Goal: Contribute content: Add original content to the website for others to see

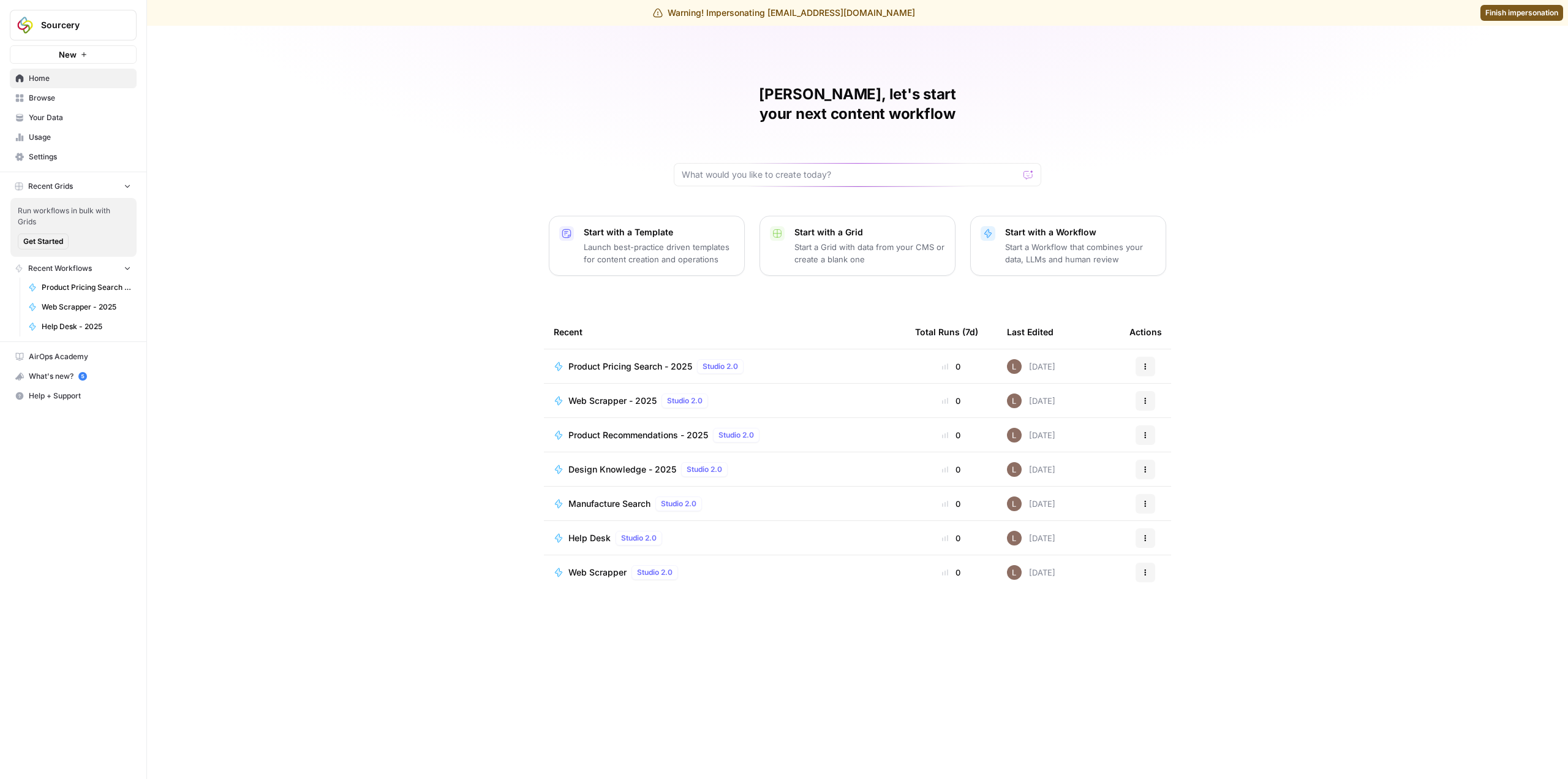
click at [48, 119] on span "Your Data" at bounding box center [80, 117] width 102 height 11
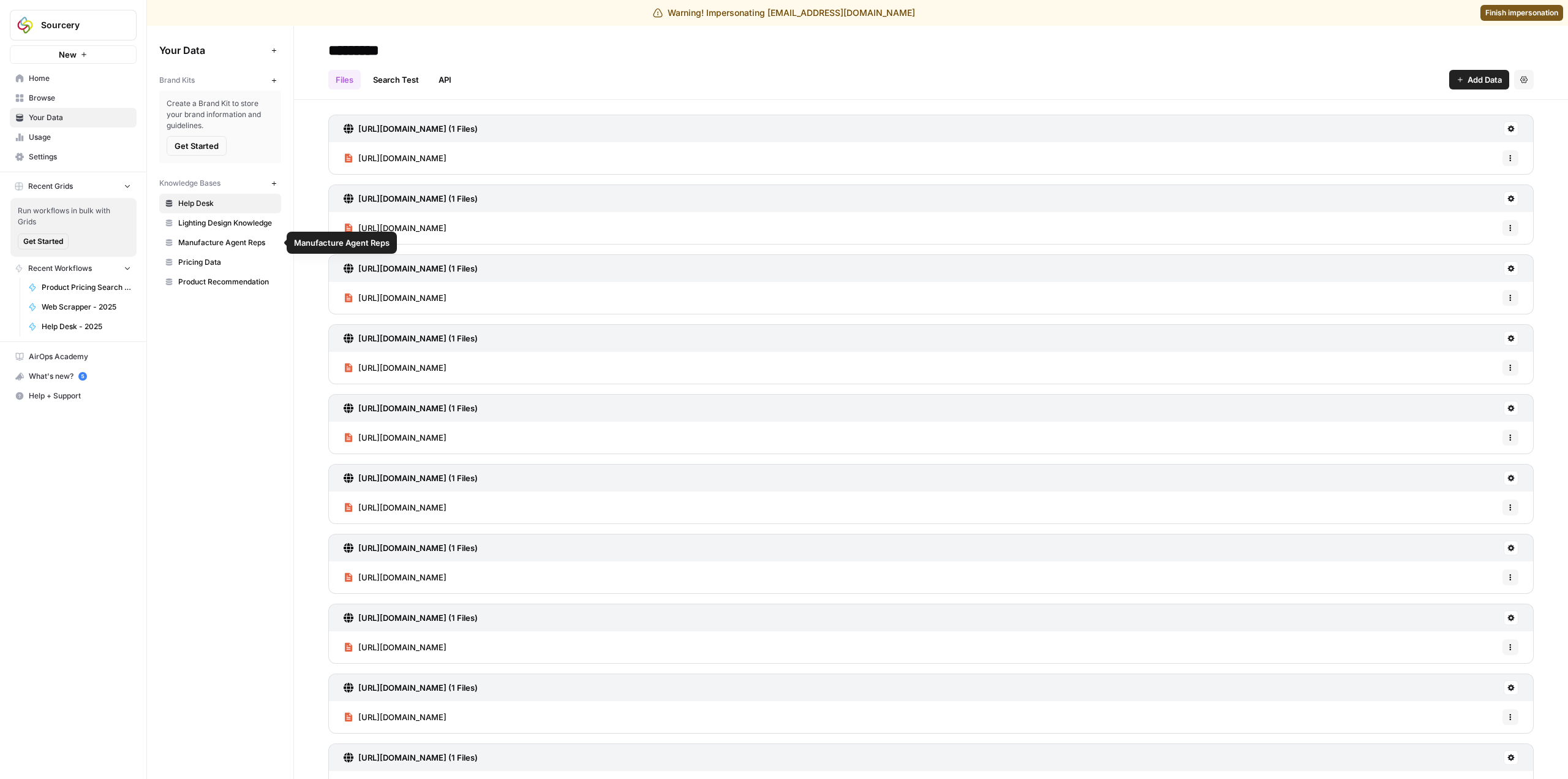
click at [233, 273] on link "Product Recommendation" at bounding box center [220, 282] width 122 height 19
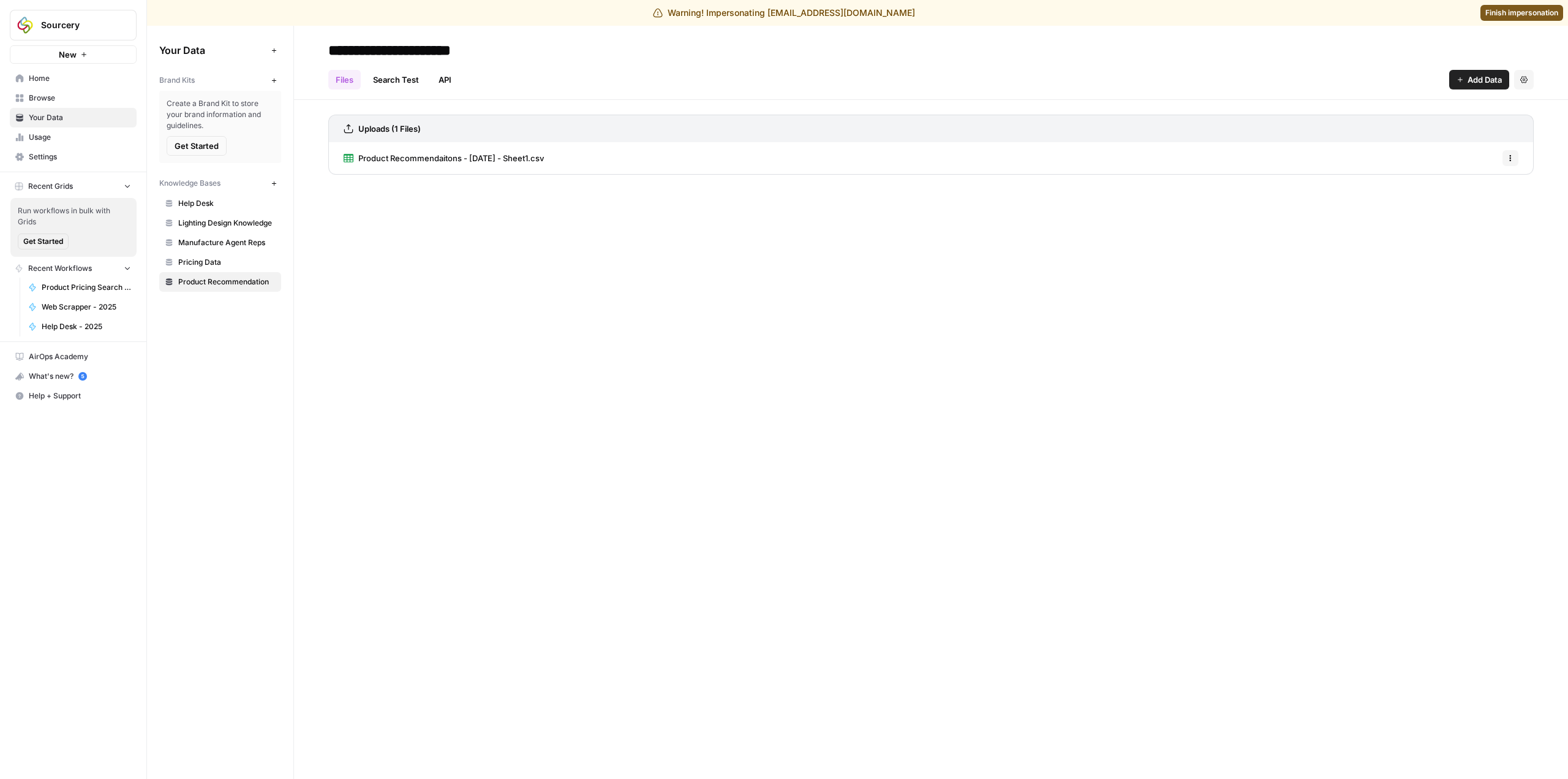
click at [416, 81] on link "Search Test" at bounding box center [396, 79] width 61 height 19
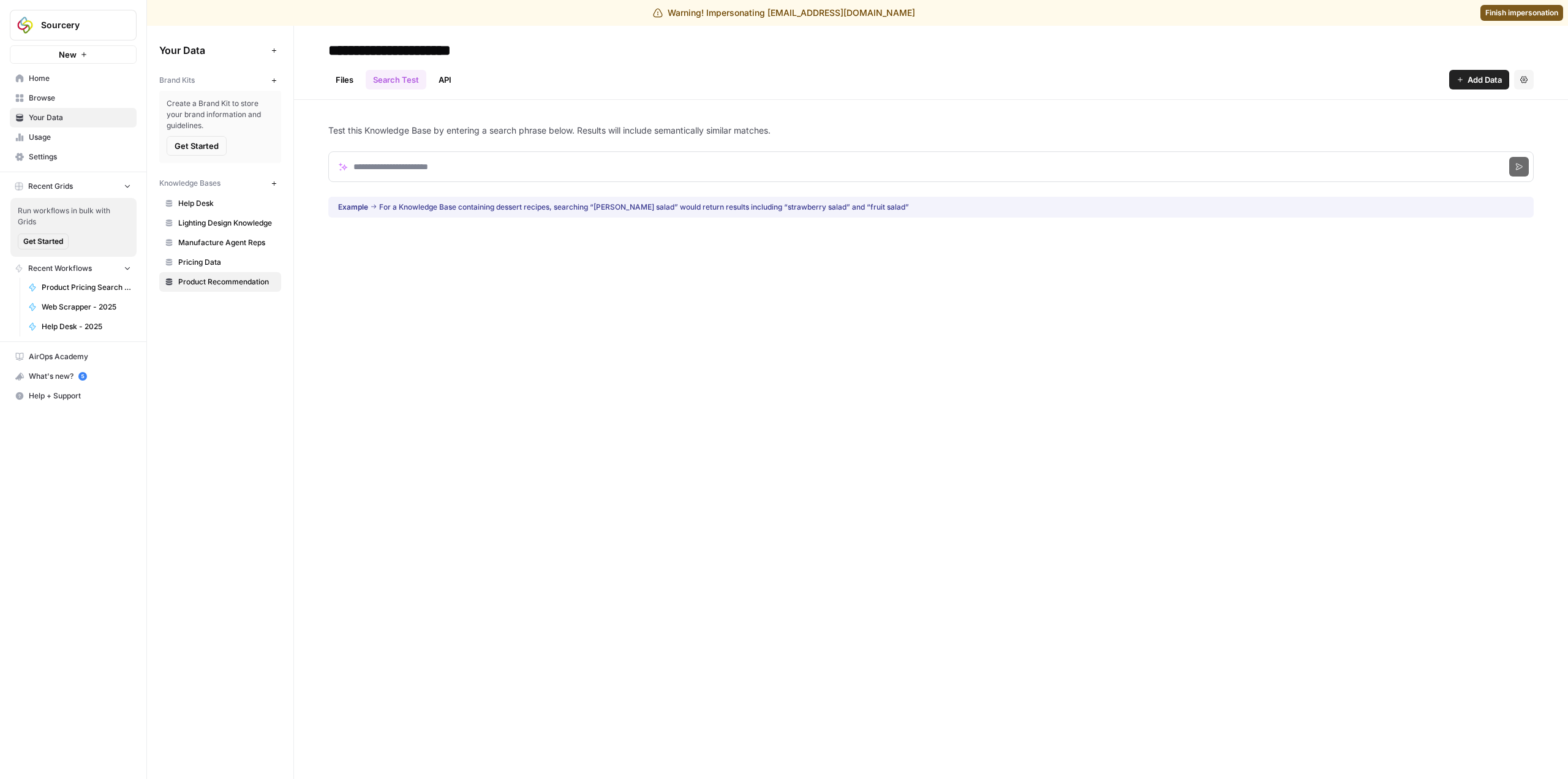
click at [357, 80] on link "Files" at bounding box center [345, 79] width 32 height 19
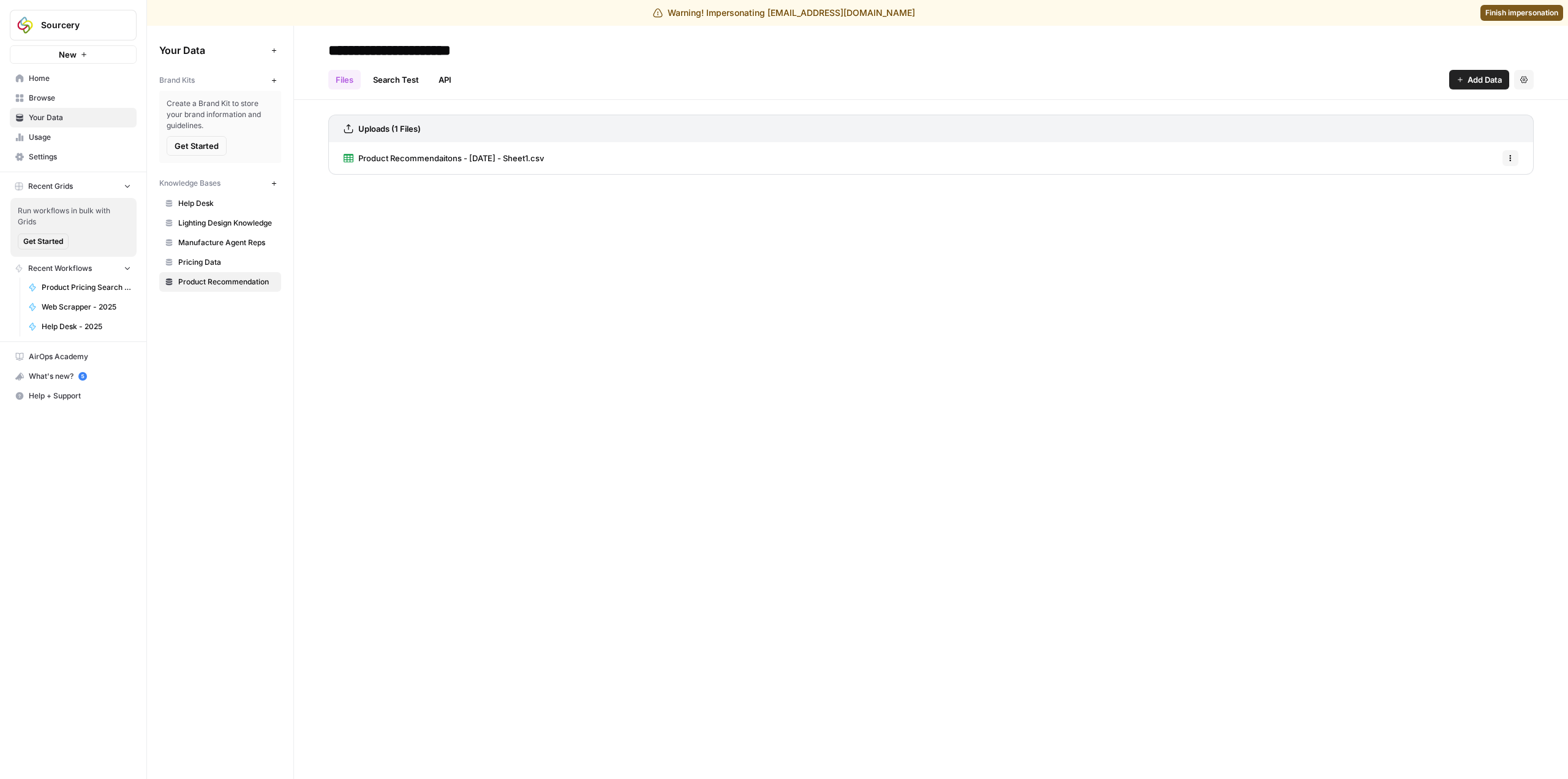
click at [443, 157] on span "Product Recommendaitons - [DATE] - Sheet1.csv" at bounding box center [451, 158] width 185 height 12
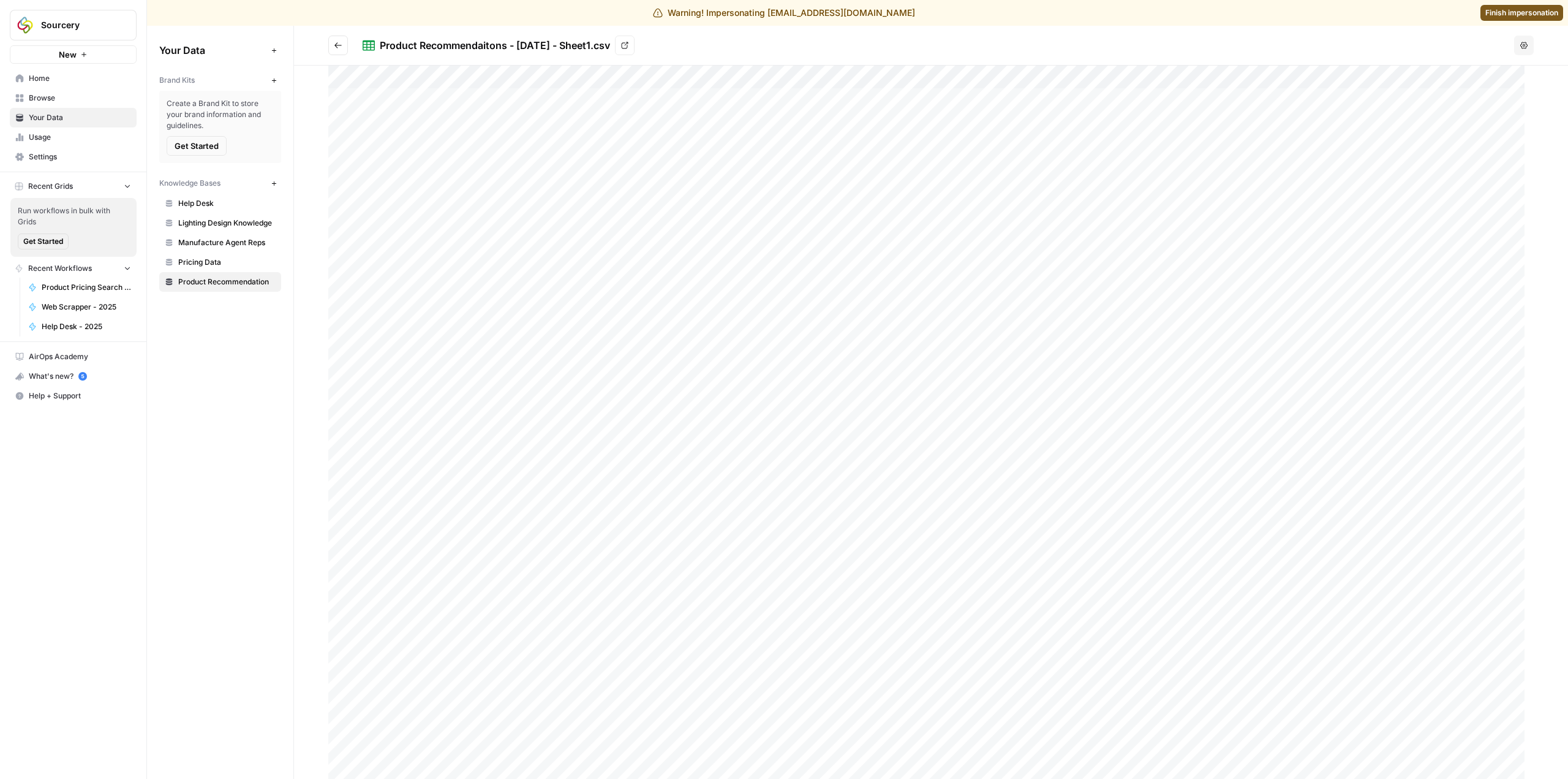
click at [345, 46] on button "Go back" at bounding box center [338, 45] width 19 height 19
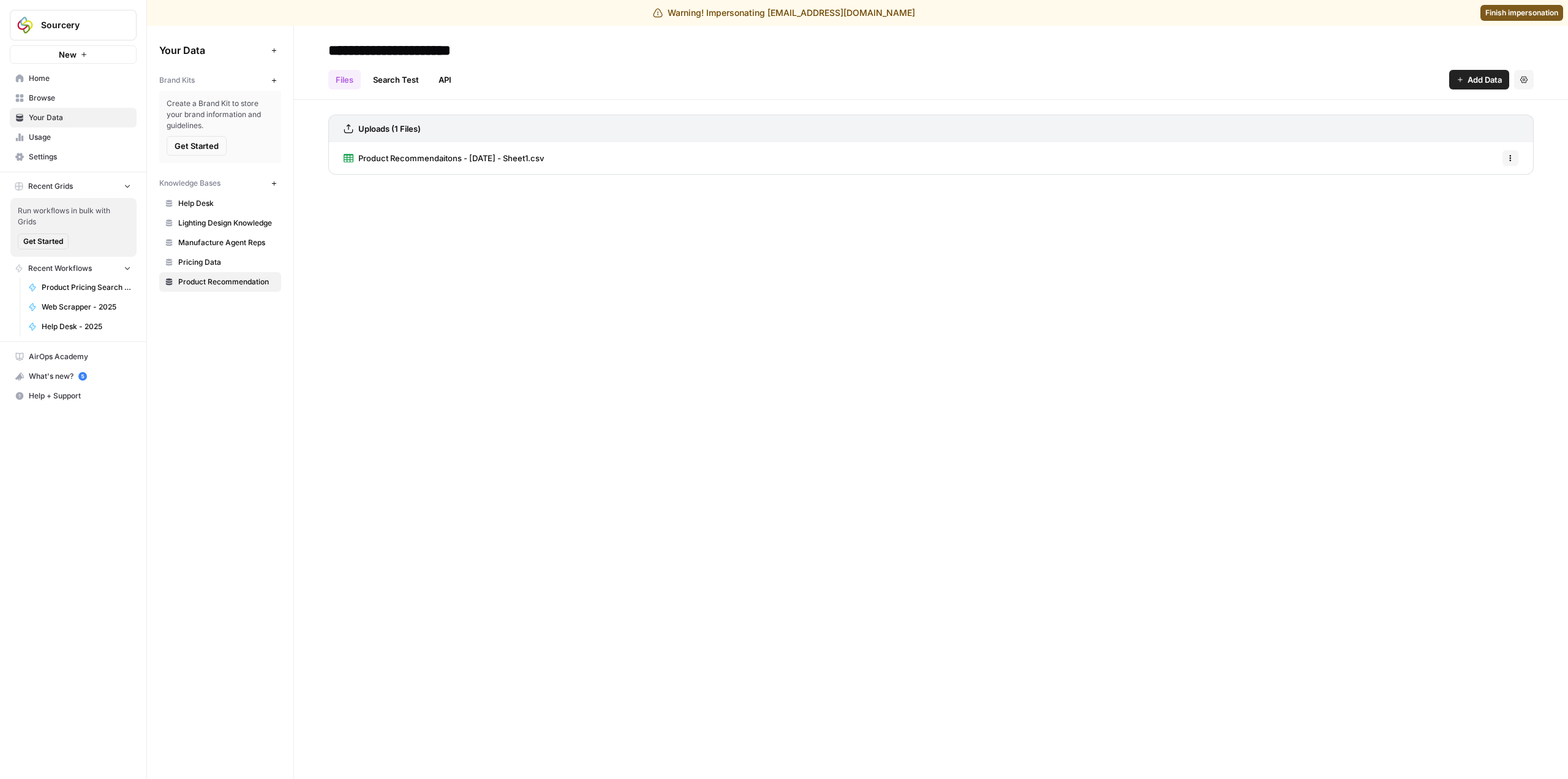
click at [1476, 77] on span "Add Data" at bounding box center [1484, 79] width 34 height 12
click at [1443, 115] on button "Upload Files" at bounding box center [1433, 108] width 140 height 17
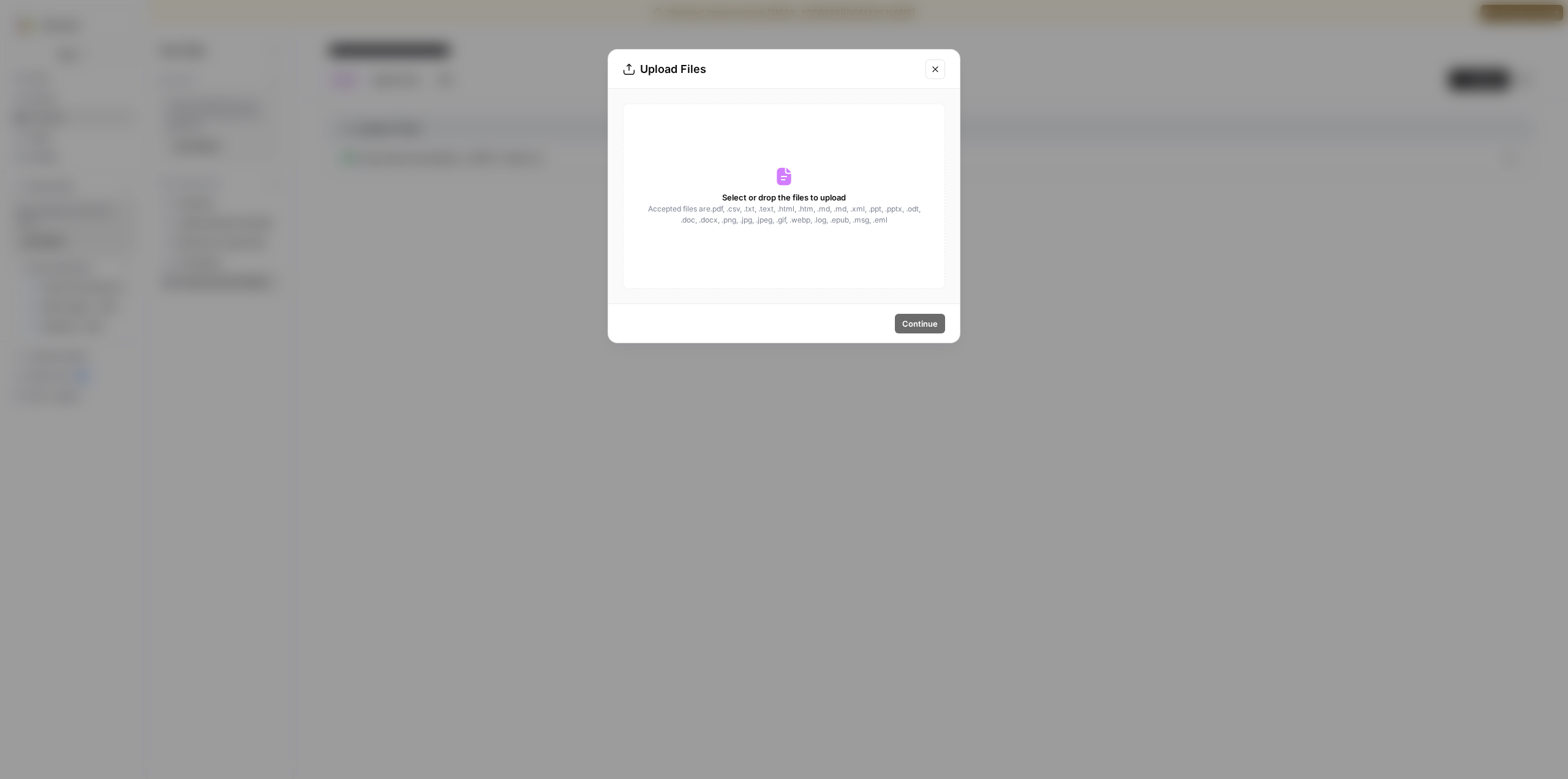
click at [795, 187] on div "Select or drop the files to upload Accepted files are .pdf, .csv, .txt, .text, …" at bounding box center [784, 196] width 322 height 185
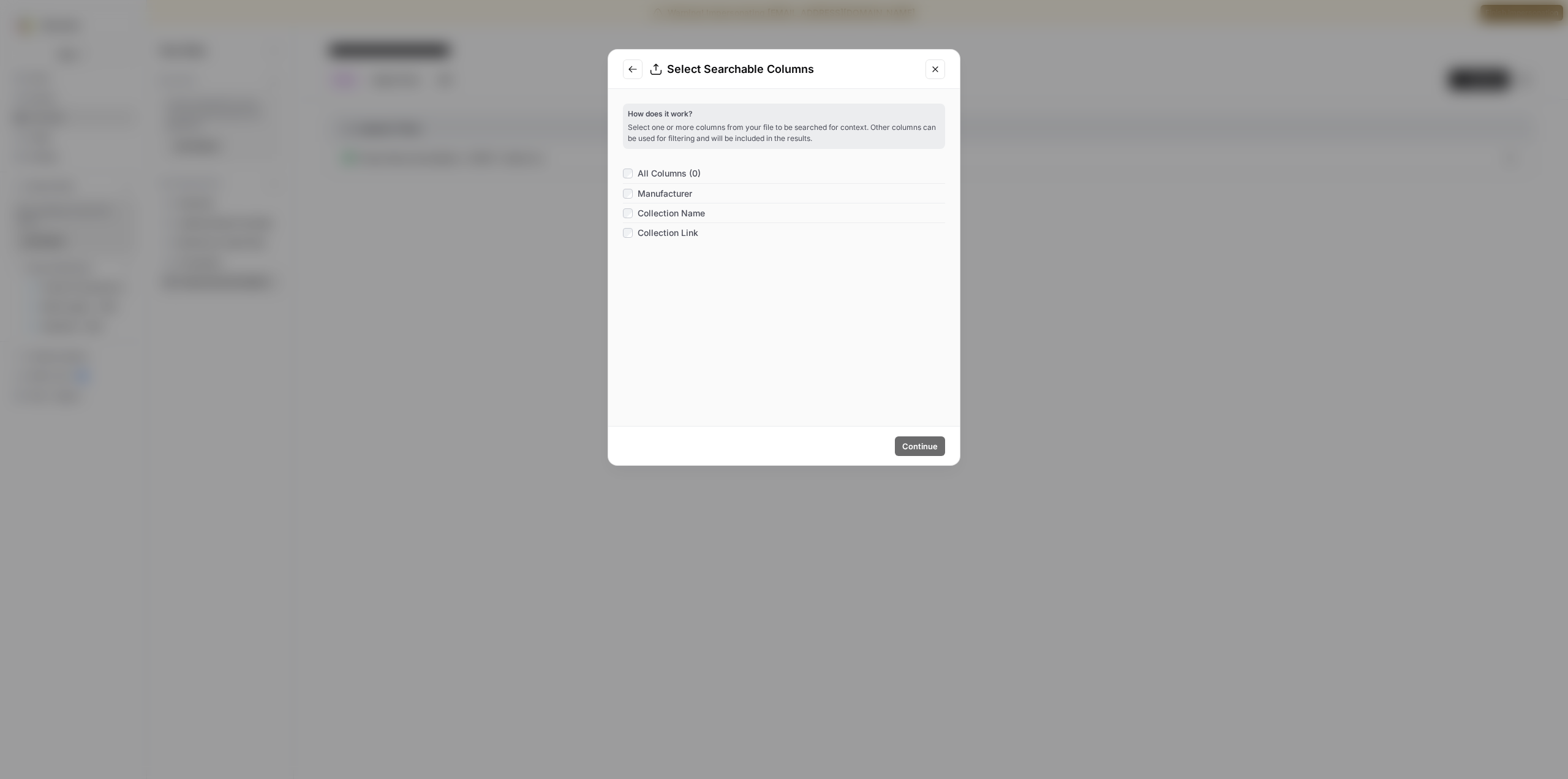
click at [938, 69] on icon "Close modal" at bounding box center [935, 69] width 10 height 10
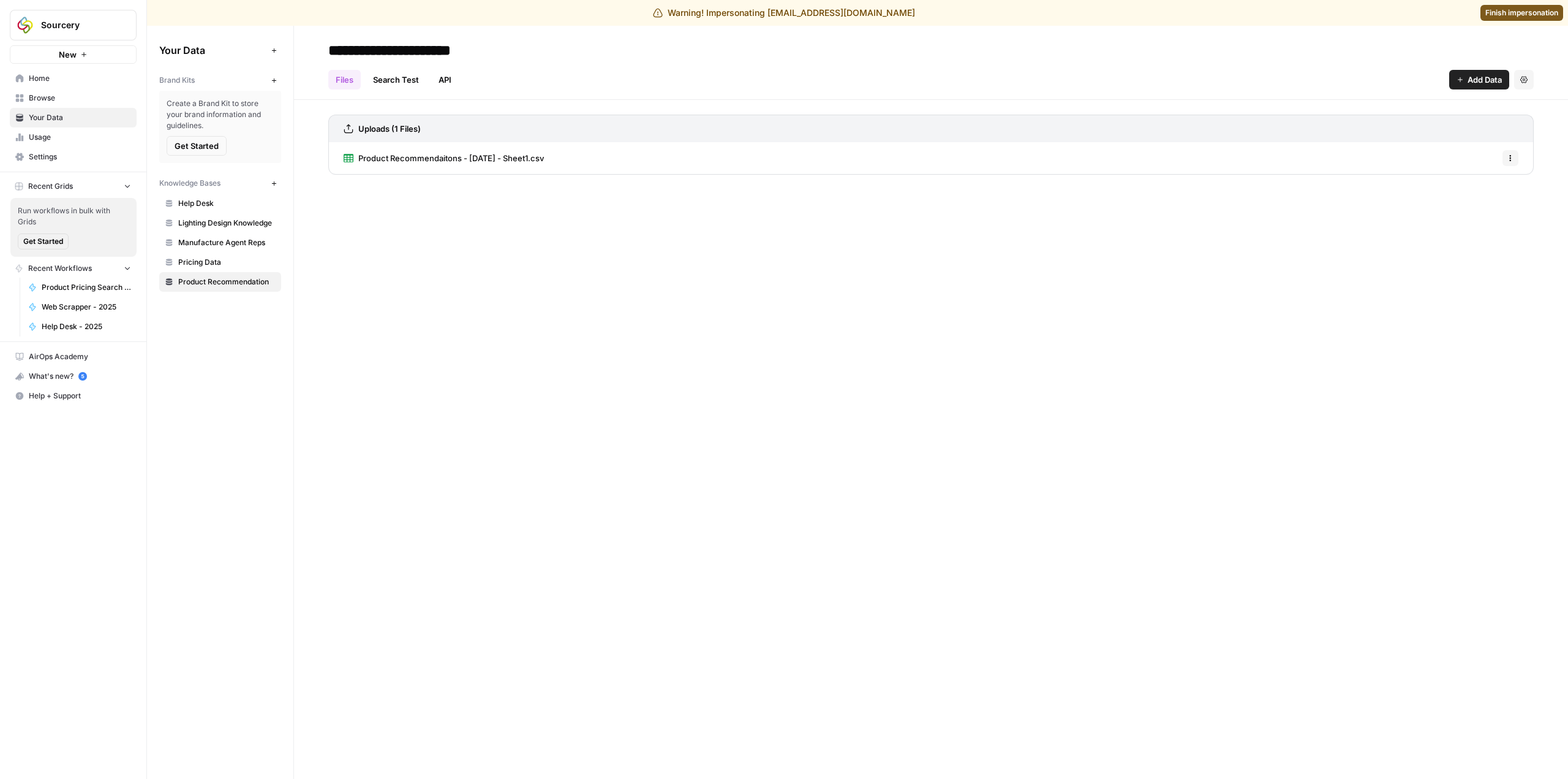
click at [1455, 81] on button "Add Data" at bounding box center [1478, 79] width 60 height 19
click at [1416, 106] on span "Upload Files" at bounding box center [1437, 108] width 111 height 12
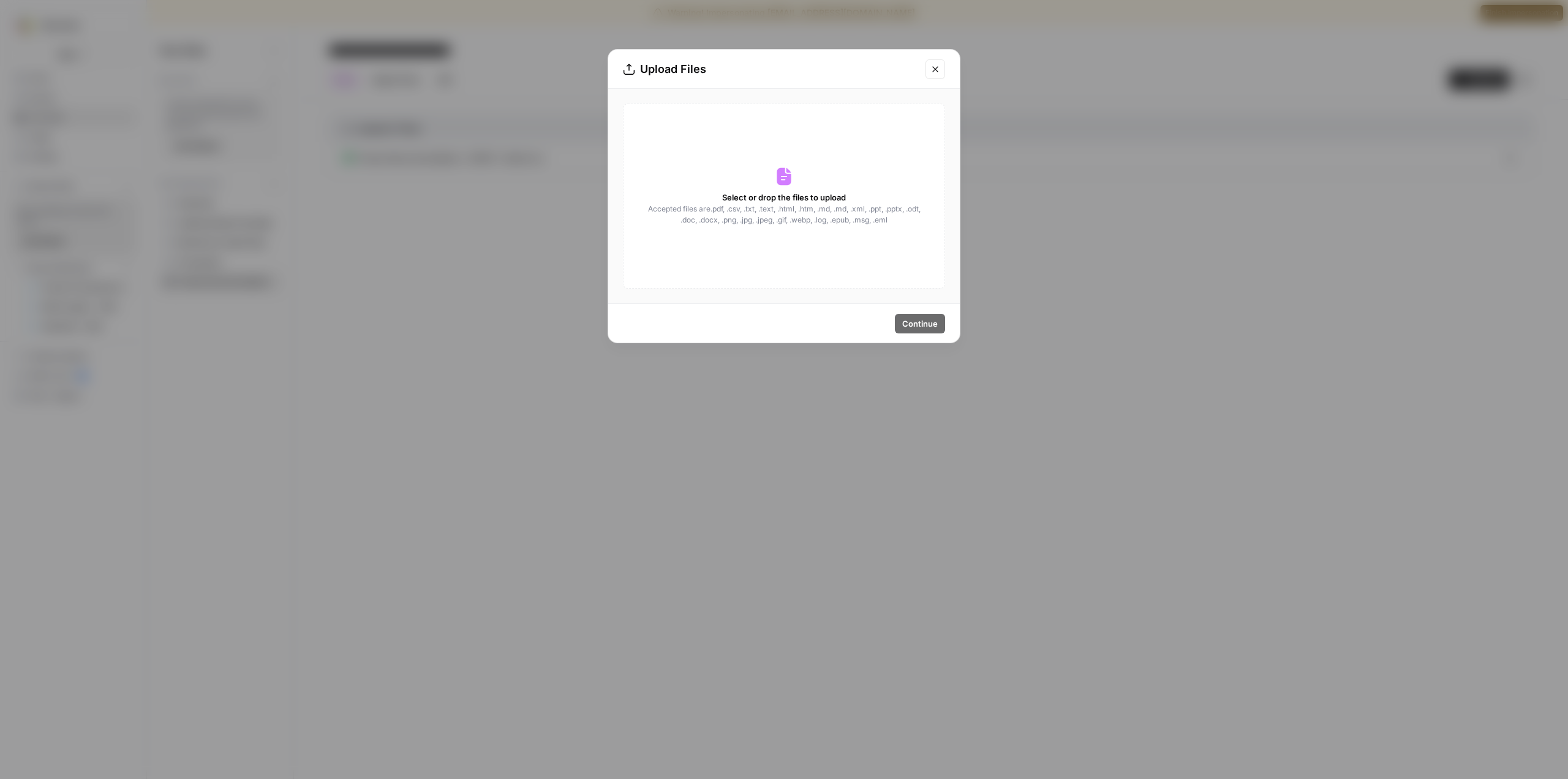
click at [786, 189] on div "Select or drop the files to upload Accepted files are .pdf, .csv, .txt, .text, …" at bounding box center [784, 196] width 322 height 185
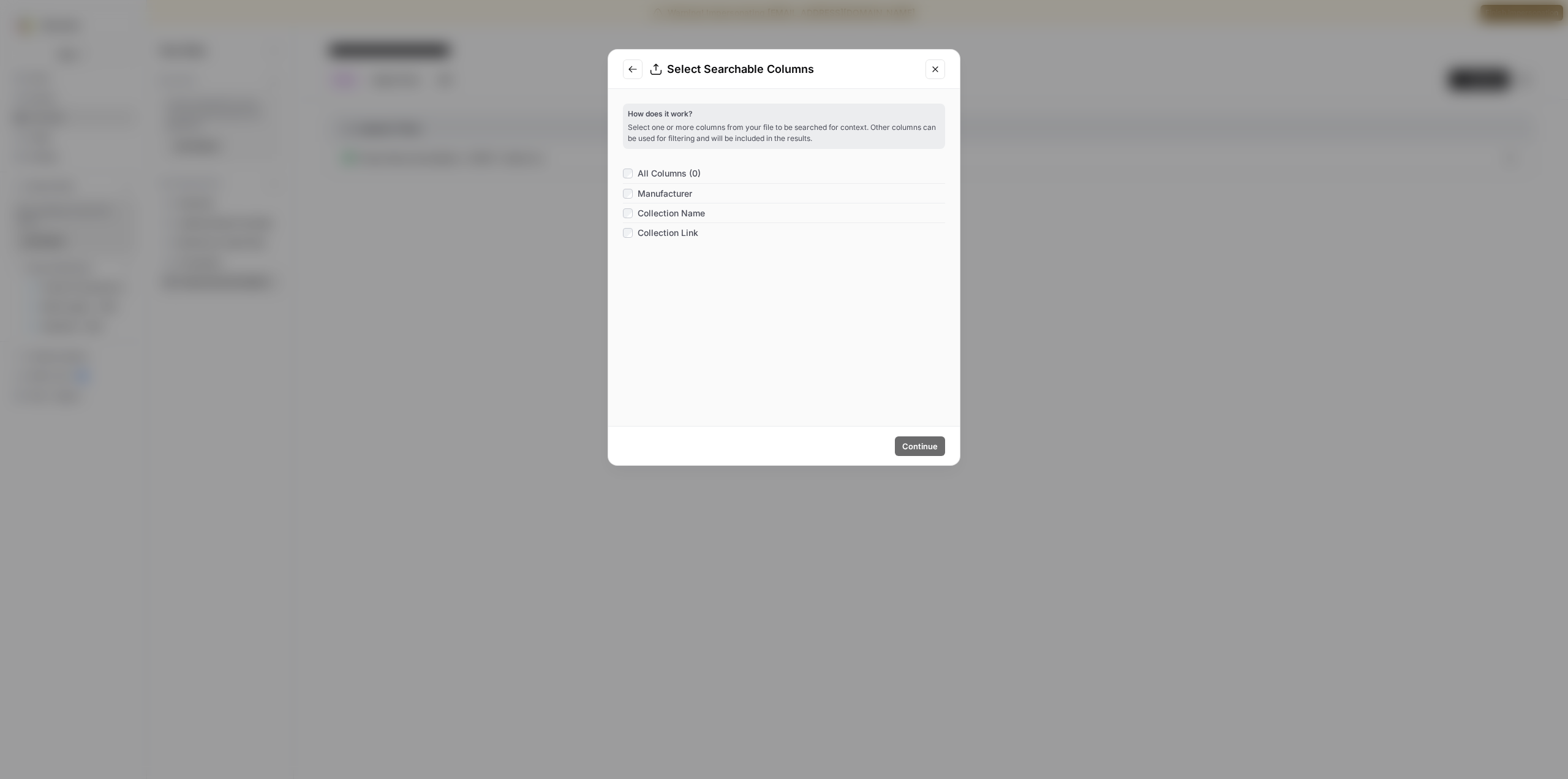
click at [936, 73] on icon "Close modal" at bounding box center [935, 69] width 10 height 10
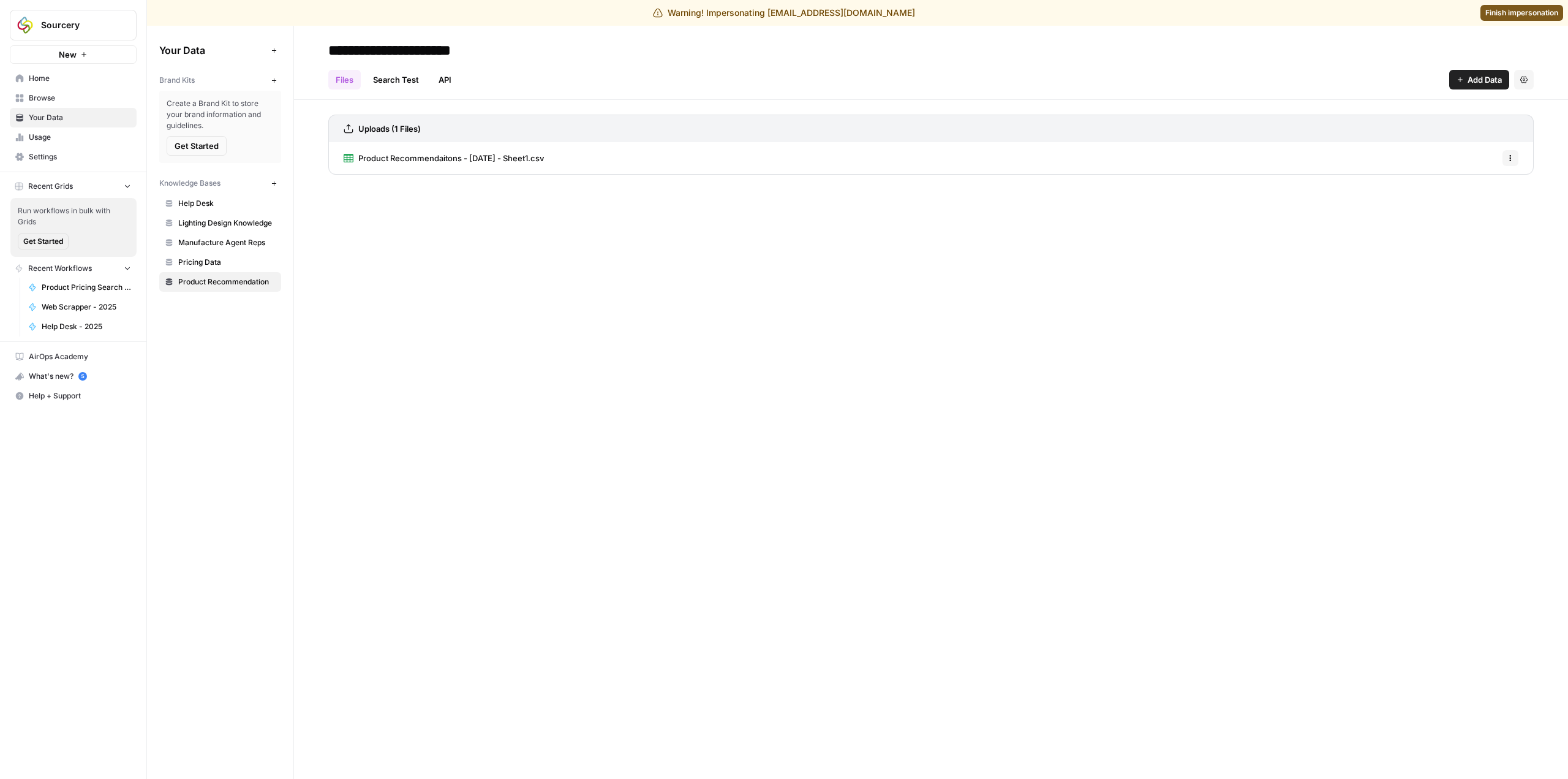
click at [1466, 77] on button "Add Data" at bounding box center [1478, 79] width 60 height 19
click at [1440, 106] on span "Upload Files" at bounding box center [1437, 108] width 111 height 12
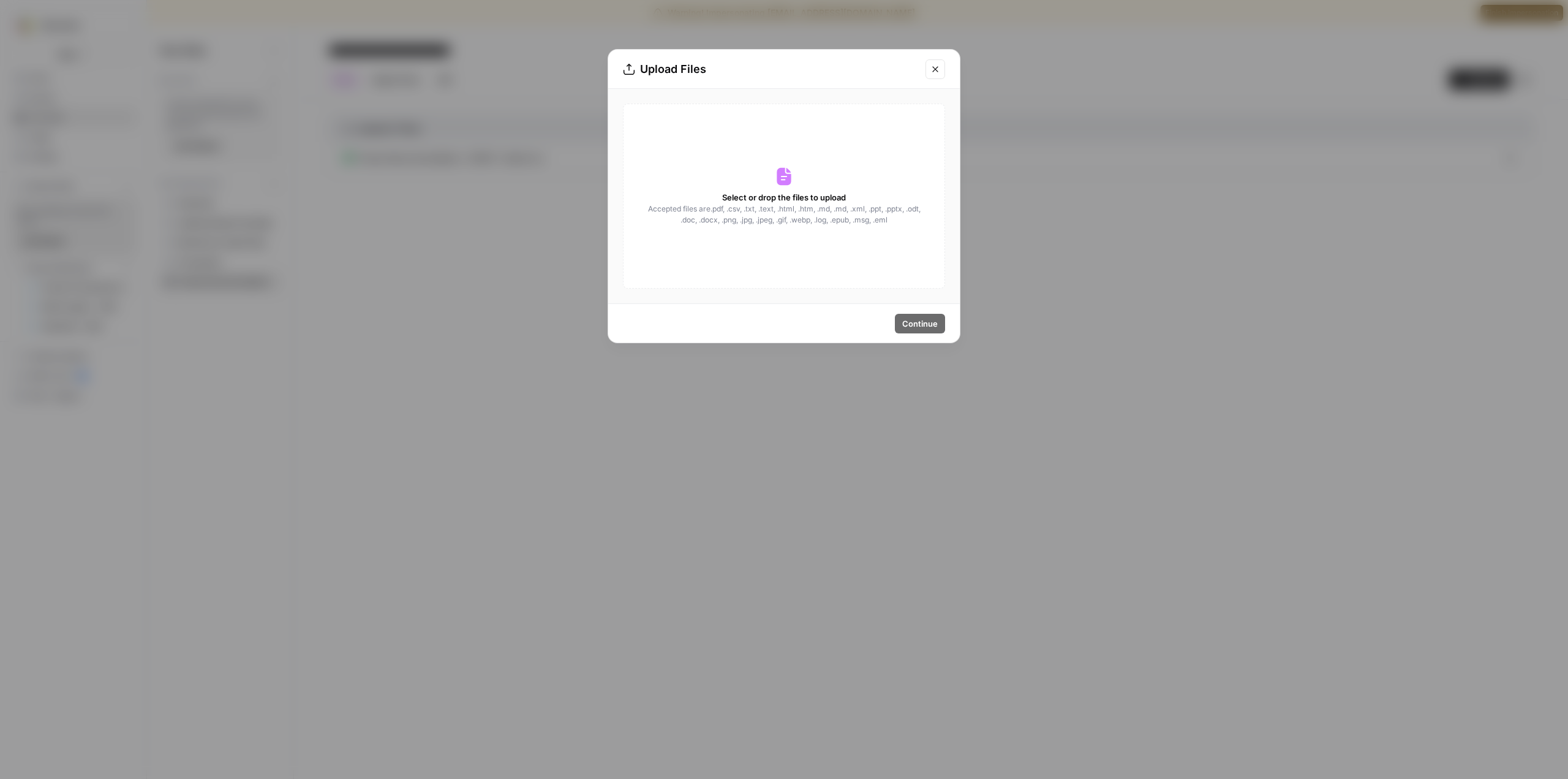
click at [822, 182] on div "Select or drop the files to upload Accepted files are .pdf, .csv, .txt, .text, …" at bounding box center [784, 196] width 322 height 185
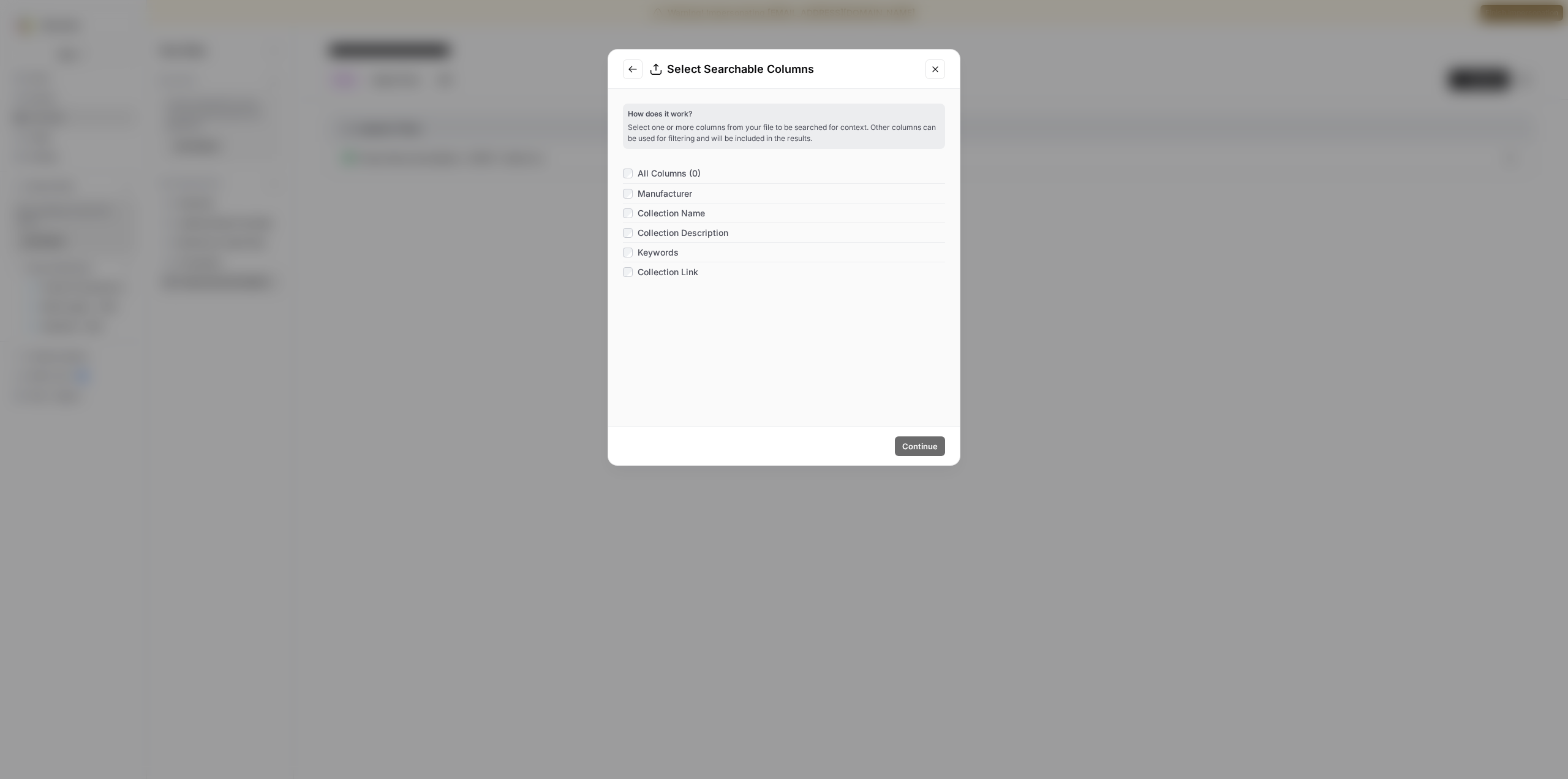
click at [927, 66] on button "Close modal" at bounding box center [935, 69] width 19 height 19
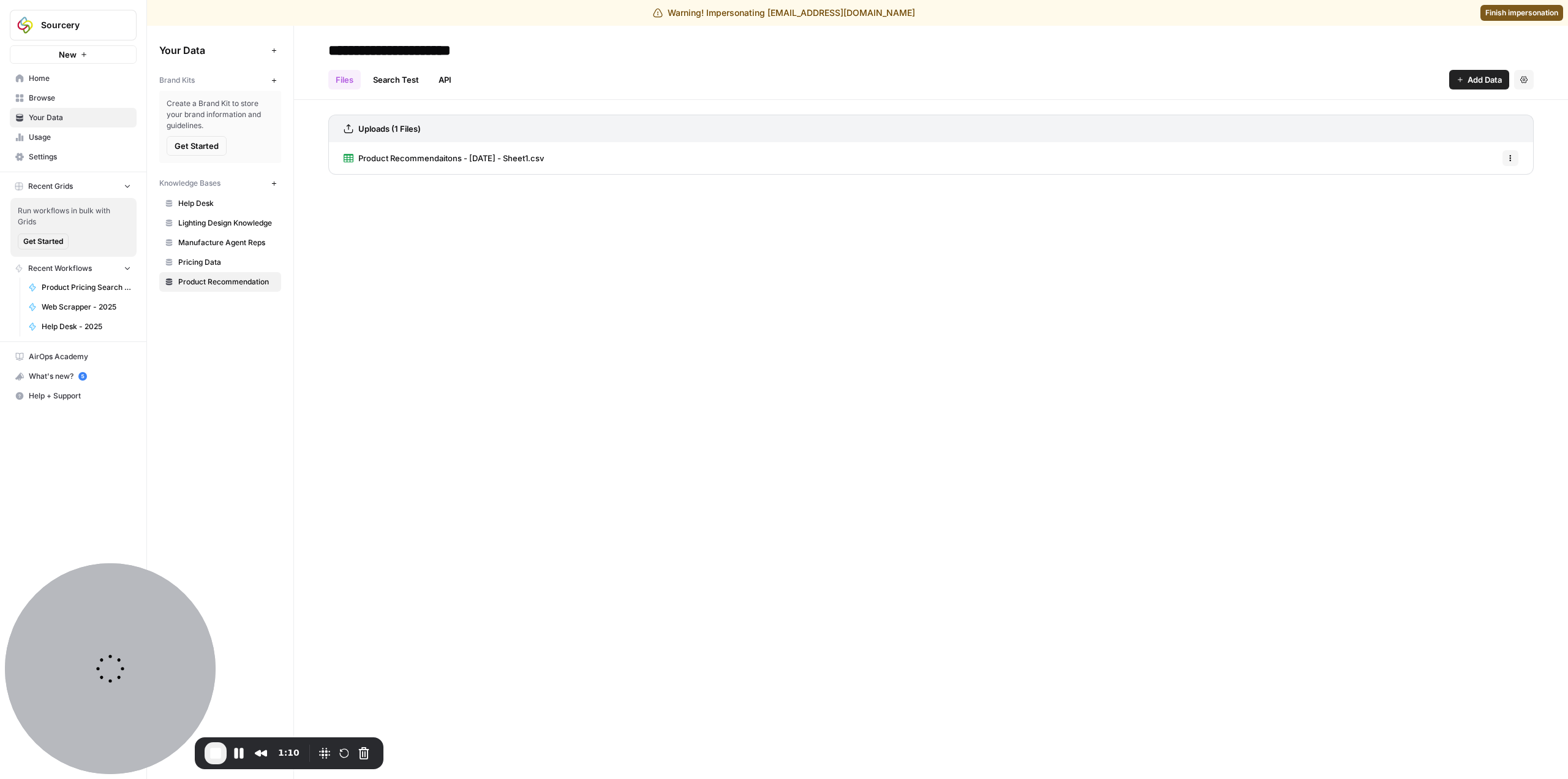
click at [1478, 82] on span "Add Data" at bounding box center [1484, 79] width 34 height 12
click at [1424, 111] on span "Upload Files" at bounding box center [1437, 108] width 111 height 12
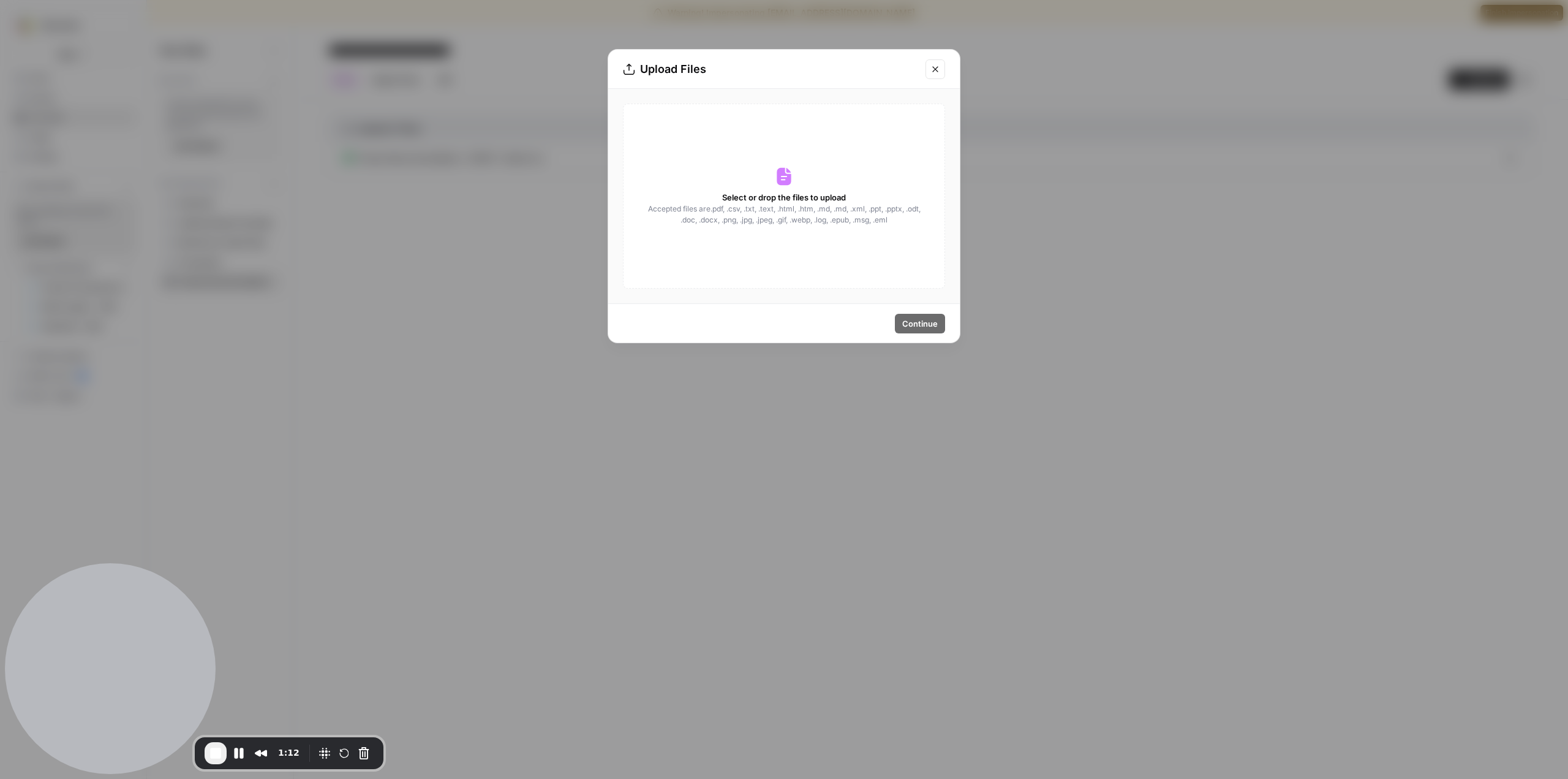
click at [764, 164] on div "Select or drop the files to upload Accepted files are .pdf, .csv, .txt, .text, …" at bounding box center [784, 196] width 322 height 185
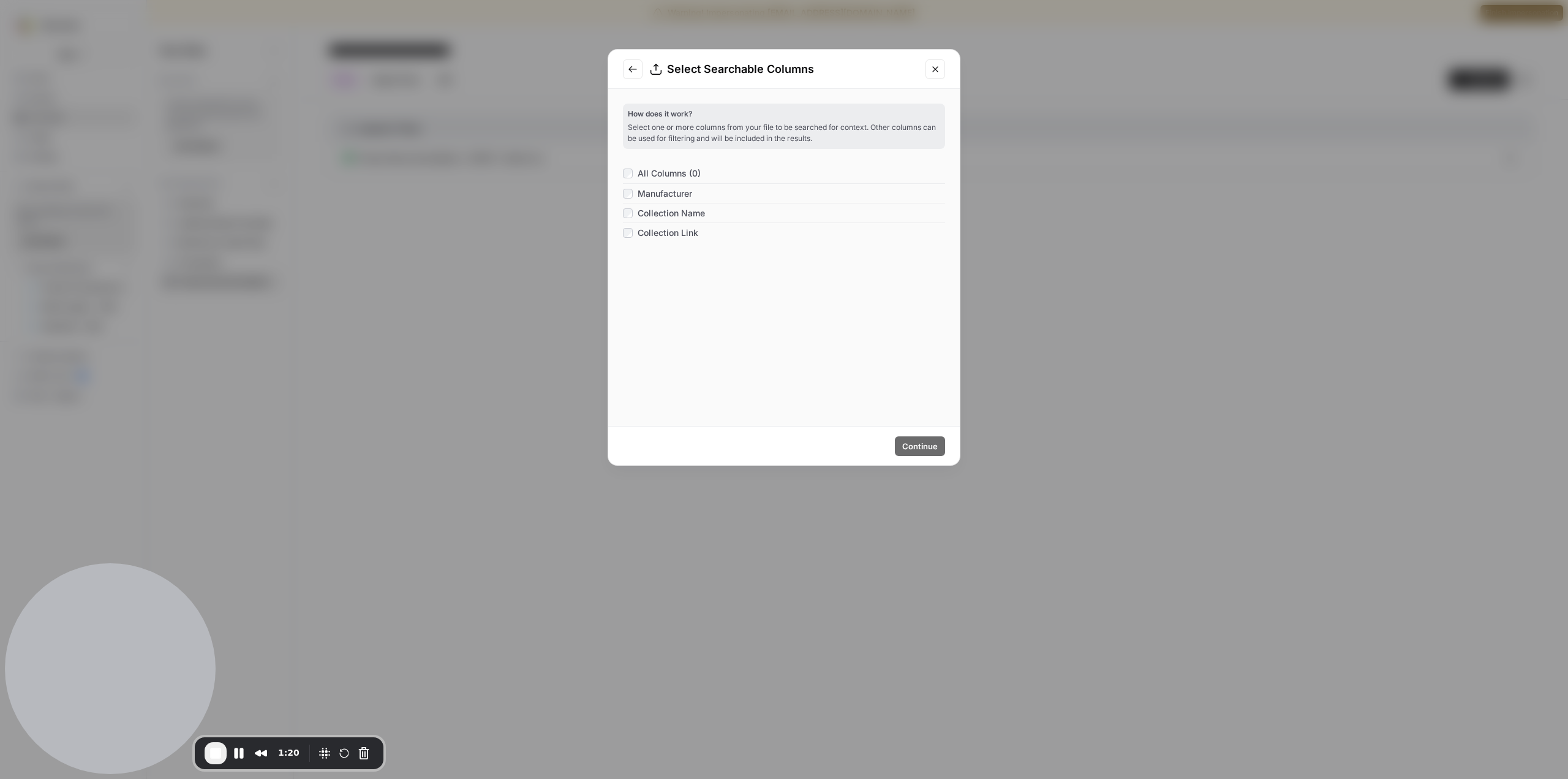
click at [932, 67] on icon "Close modal" at bounding box center [935, 69] width 10 height 10
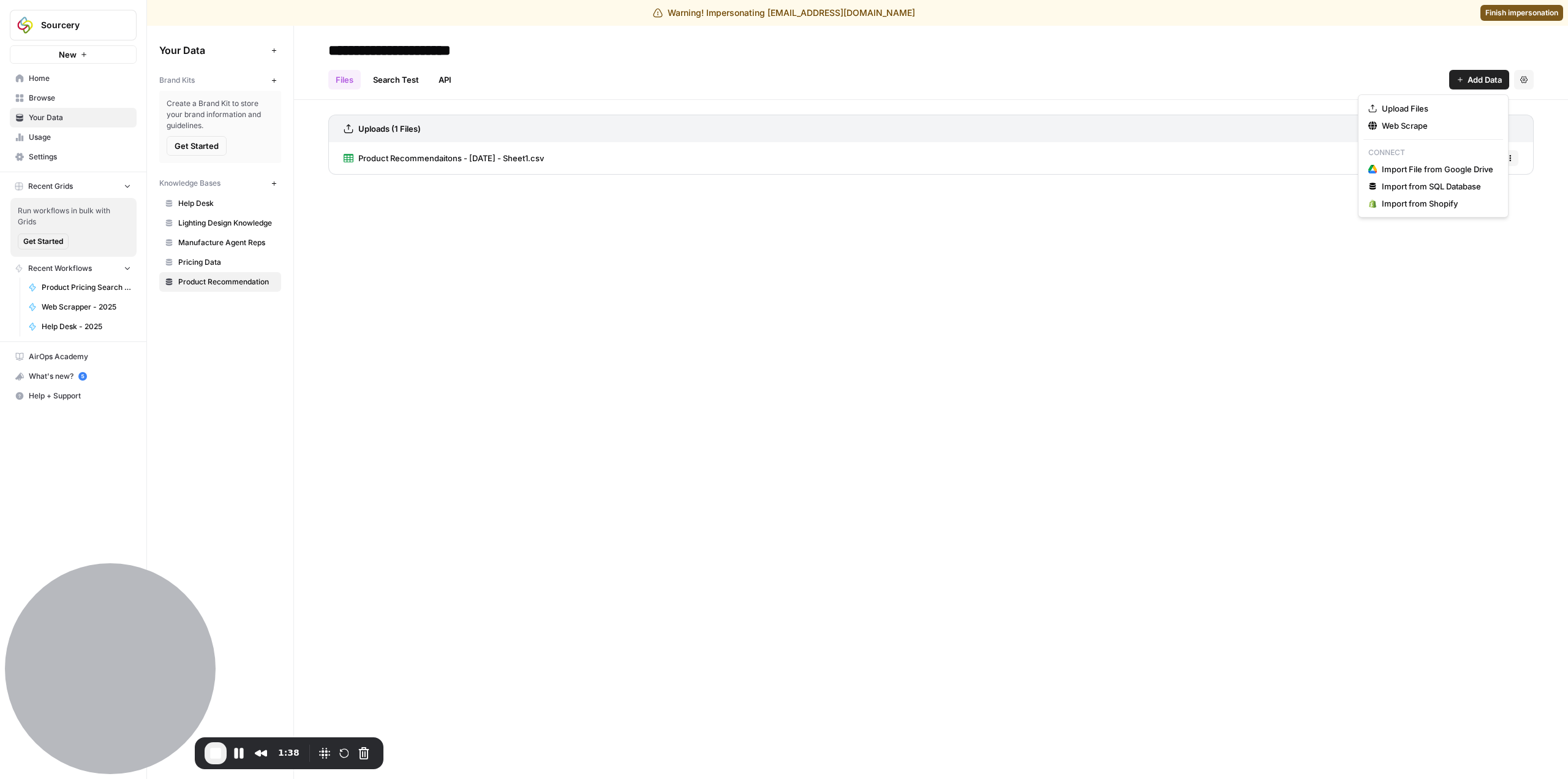
click at [1473, 73] on button "Add Data" at bounding box center [1478, 79] width 60 height 19
click at [1464, 101] on button "Upload Files" at bounding box center [1433, 108] width 140 height 17
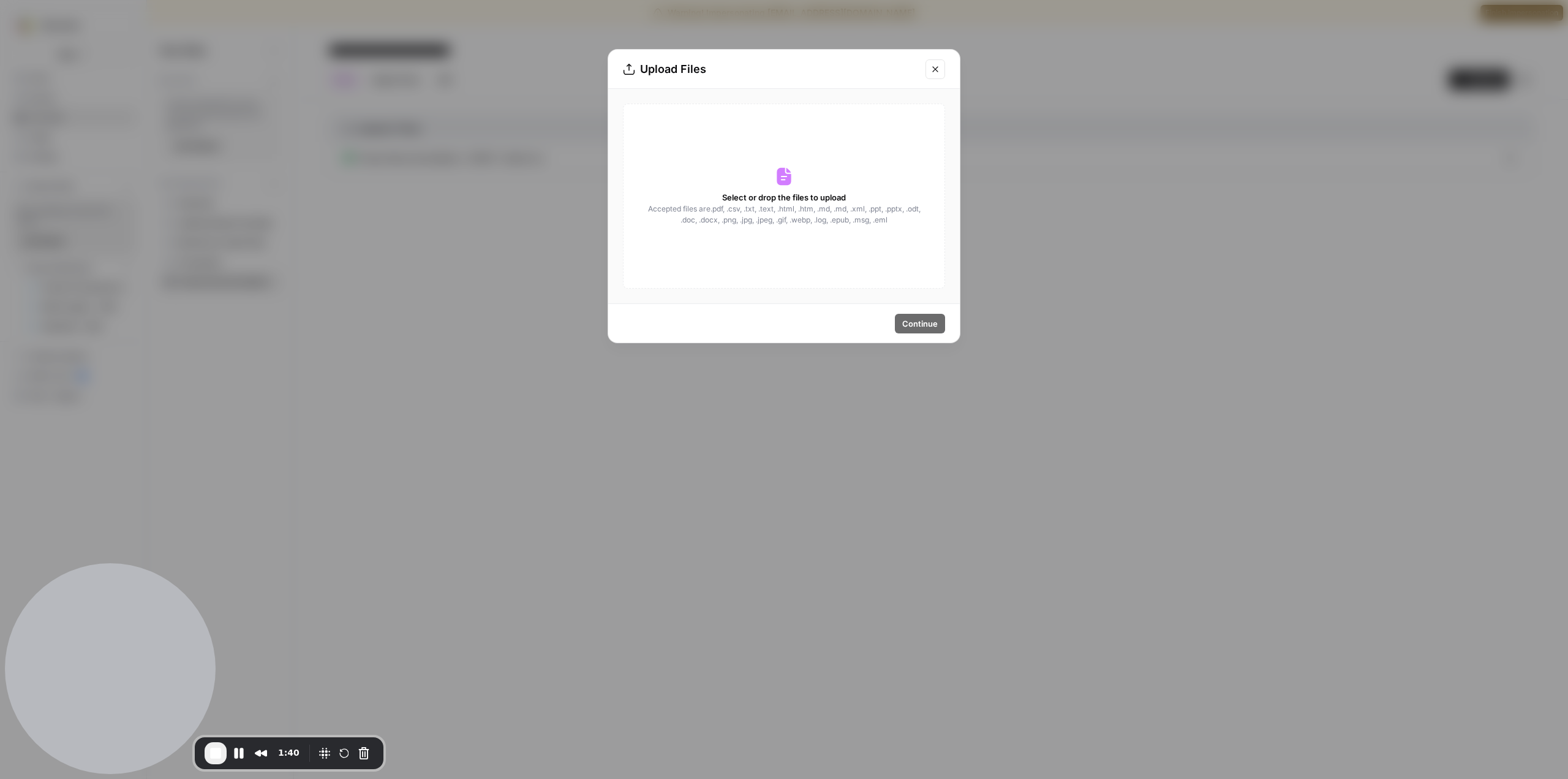
click at [737, 193] on span "Select or drop the files to upload" at bounding box center [784, 197] width 124 height 12
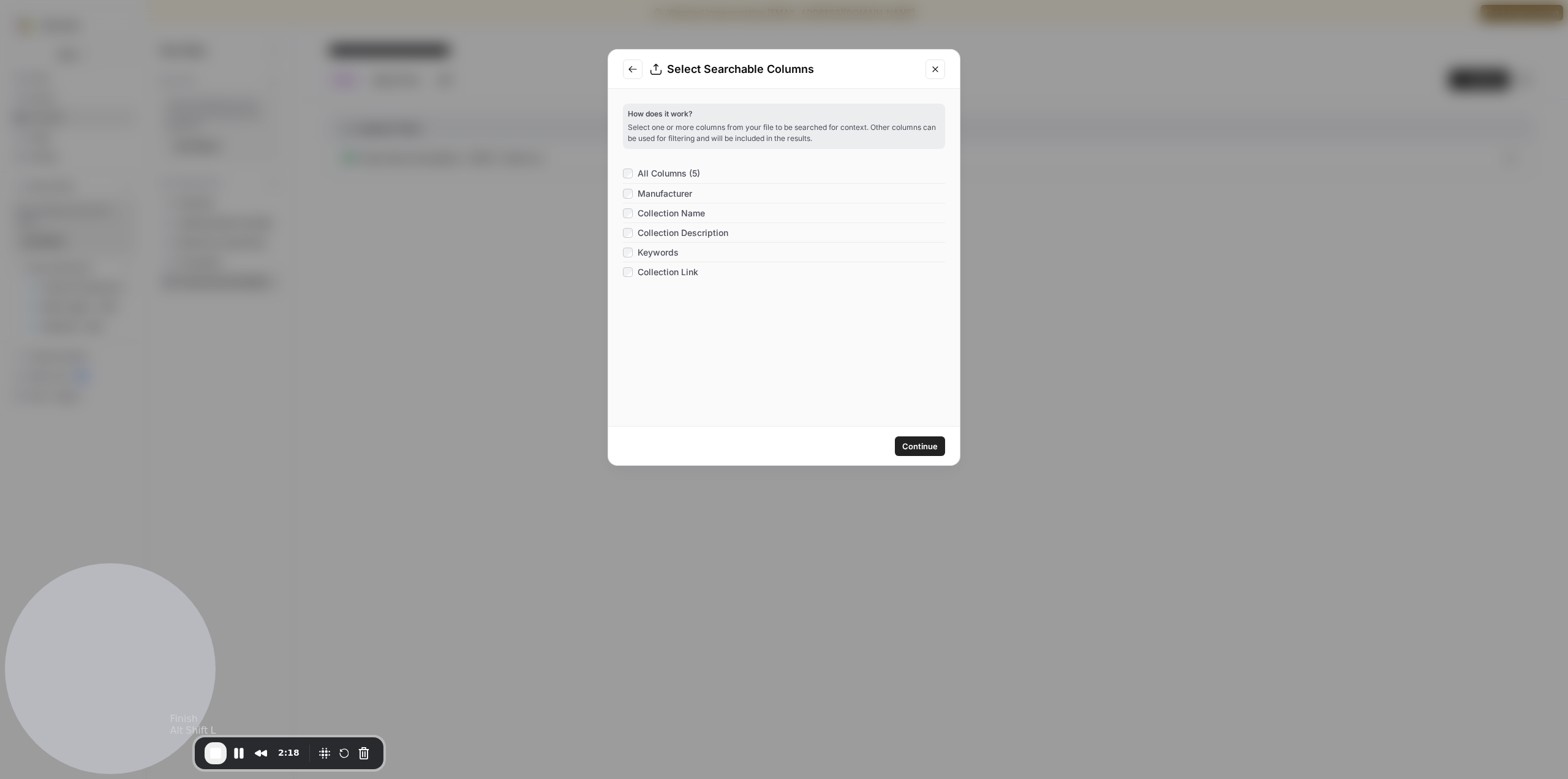
click at [218, 761] on button "End Recording" at bounding box center [216, 753] width 22 height 22
